Goal: Transaction & Acquisition: Download file/media

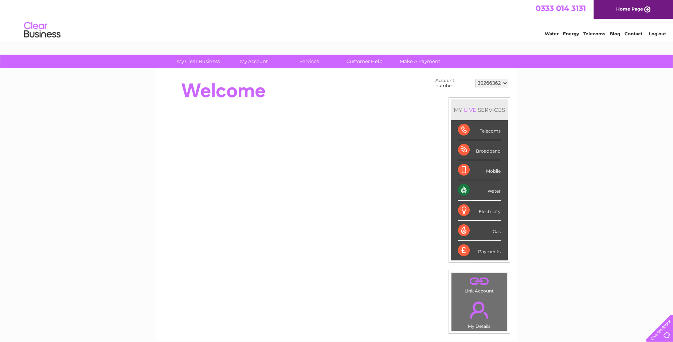
click at [501, 85] on select "30266362 30267534 30271198 30307327 30314341 30320023" at bounding box center [491, 83] width 33 height 9
click at [501, 80] on select "30266362 30267534 30271198 30307327 30314341 30320023" at bounding box center [491, 83] width 33 height 9
select select "30320023"
click at [475, 79] on select "30266362 30267534 30271198 30307327 30314341 30320023" at bounding box center [491, 83] width 33 height 9
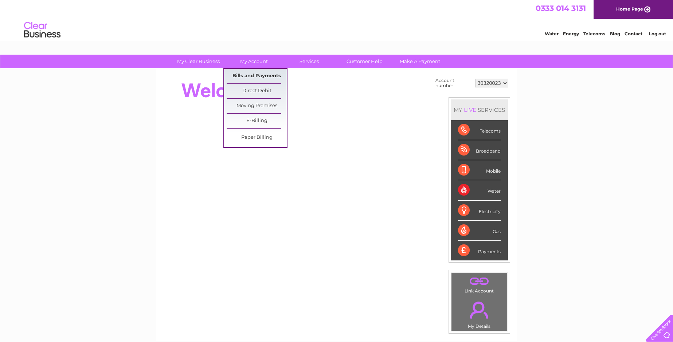
click at [251, 76] on link "Bills and Payments" at bounding box center [257, 76] width 60 height 15
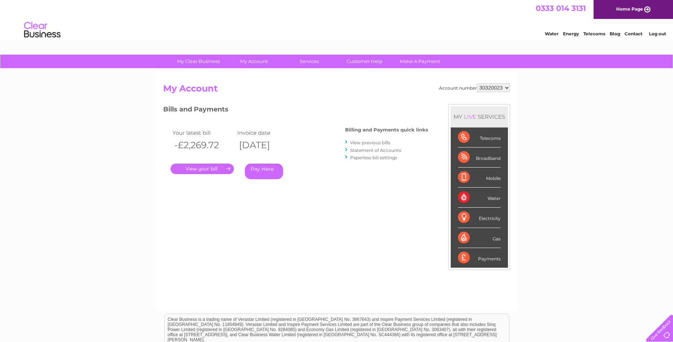
click at [196, 167] on link "." at bounding box center [202, 169] width 63 height 11
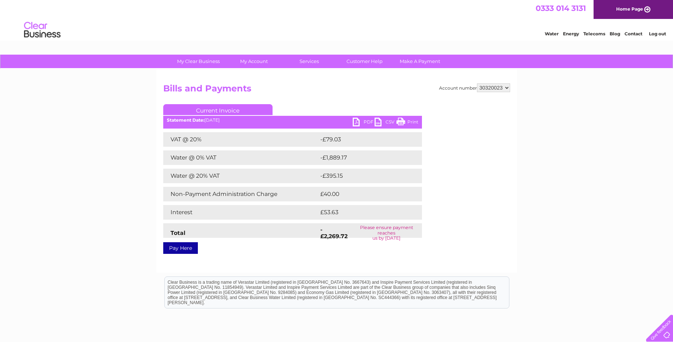
click at [364, 119] on link "PDF" at bounding box center [364, 123] width 22 height 11
click at [498, 88] on select "30266362 30267534 30271198 30307327 30314341 30320023" at bounding box center [493, 87] width 33 height 9
select select "30314341"
click at [477, 83] on select "30266362 30267534 30271198 30307327 30314341 30320023" at bounding box center [493, 87] width 33 height 9
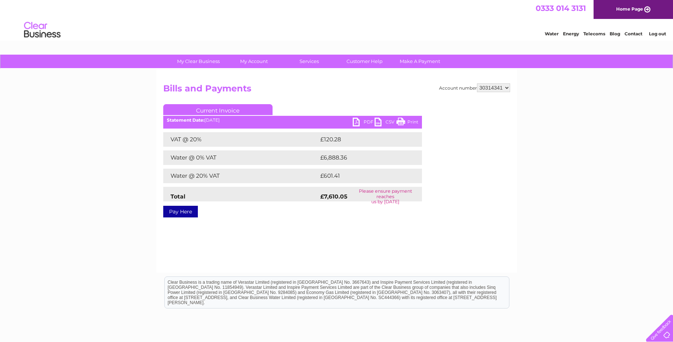
click at [365, 122] on link "PDF" at bounding box center [364, 123] width 22 height 11
